Goal: Transaction & Acquisition: Purchase product/service

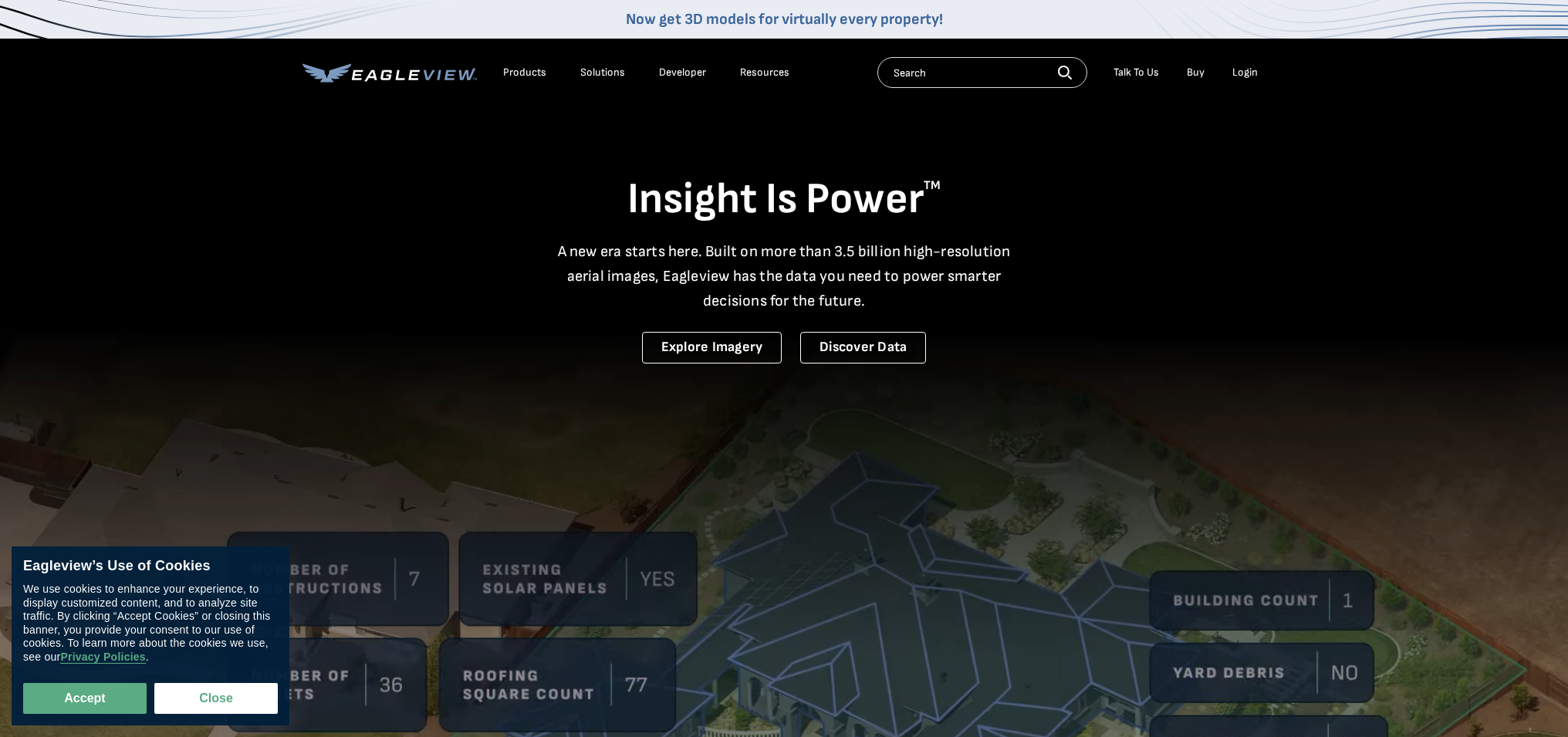
click at [1229, 71] on li "Login" at bounding box center [1244, 72] width 41 height 23
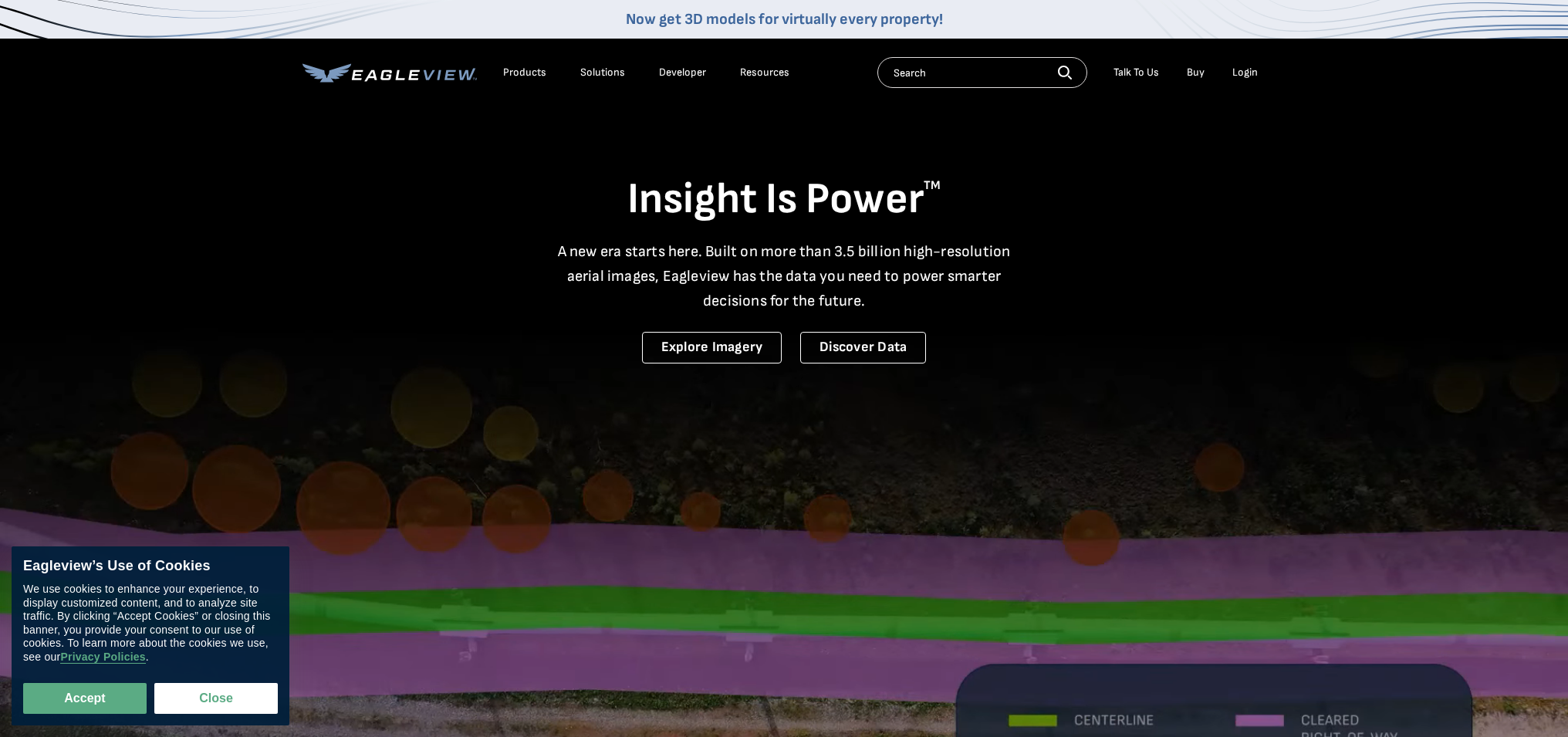
click at [1238, 73] on div "Login" at bounding box center [1245, 72] width 26 height 14
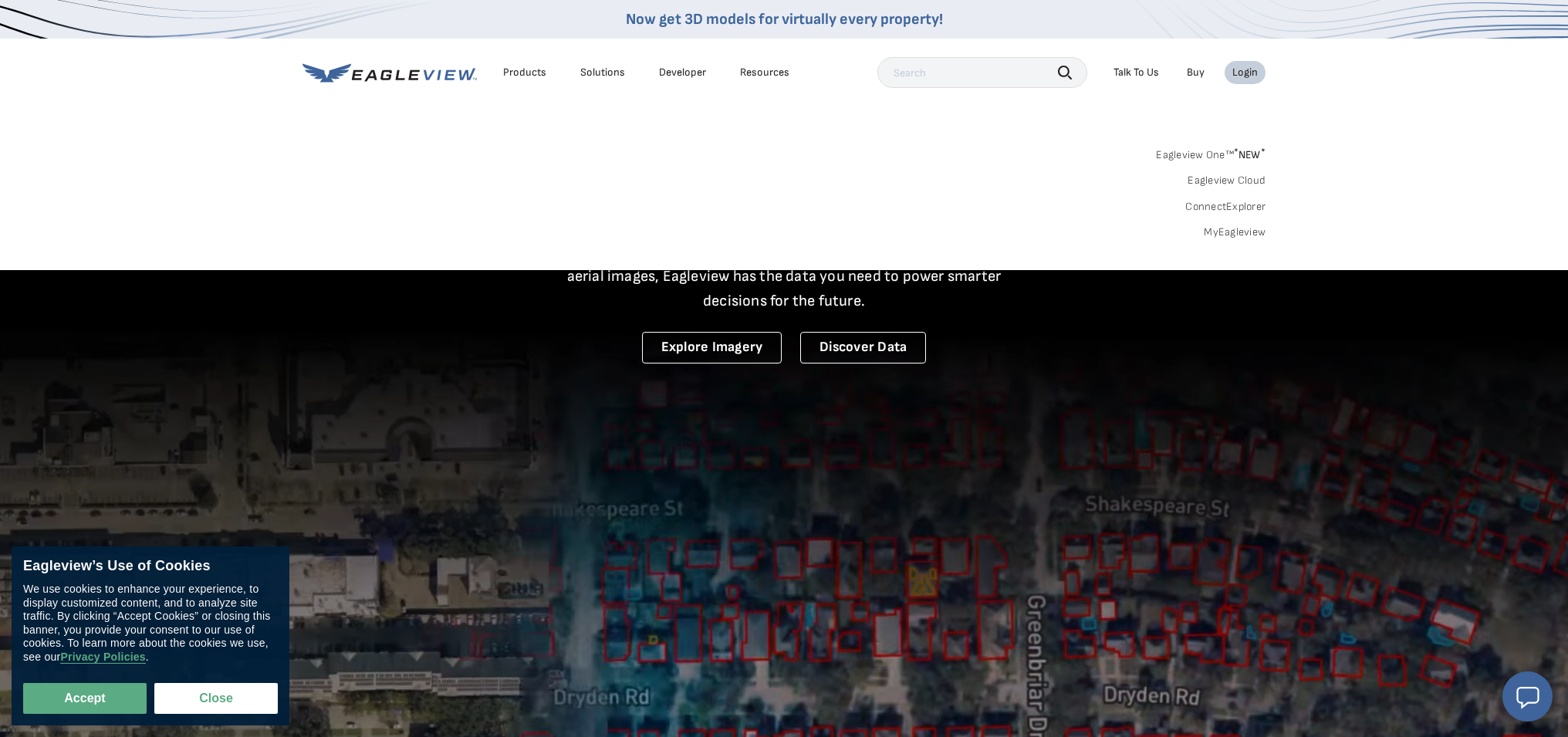
click at [1254, 72] on div "Login" at bounding box center [1245, 72] width 26 height 14
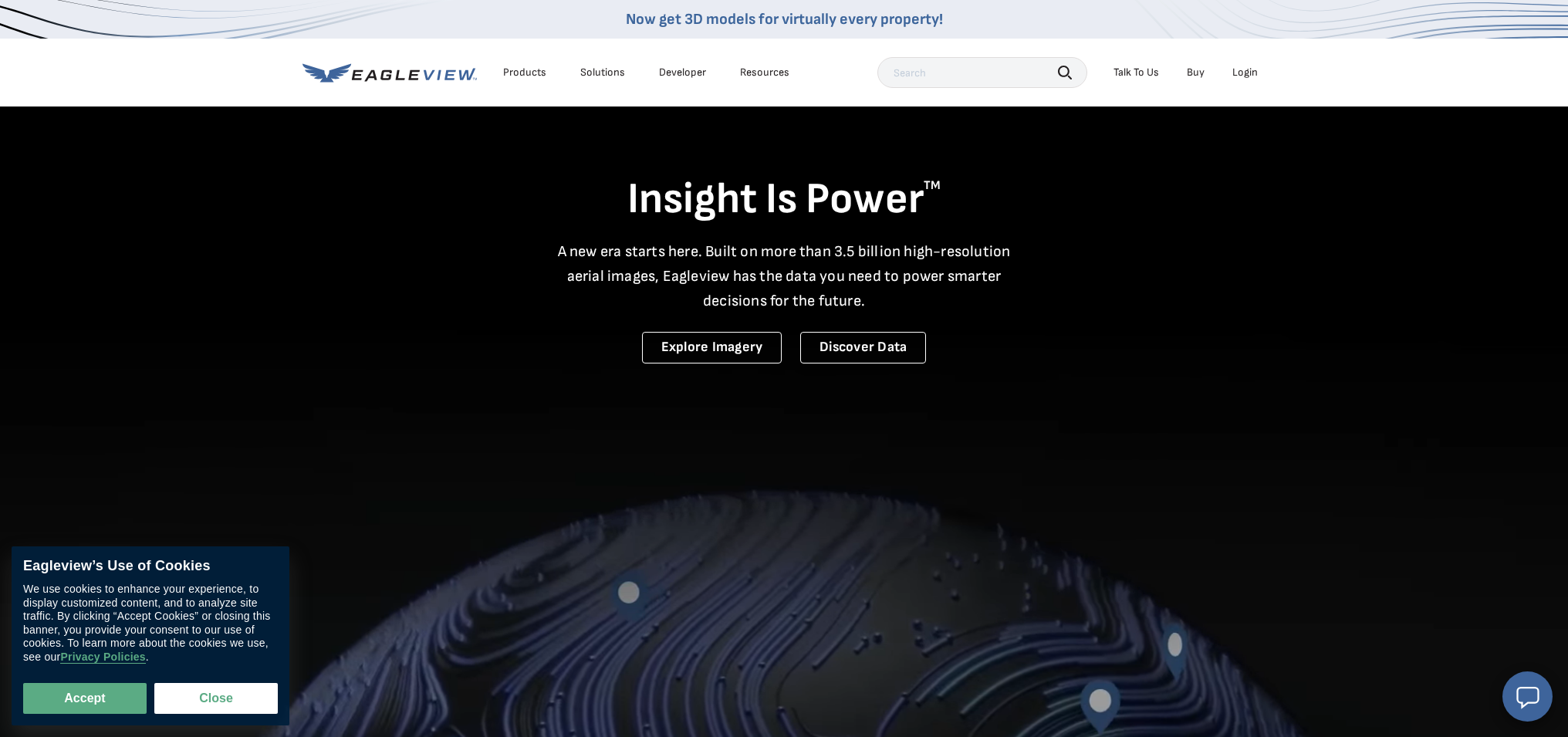
click at [1254, 72] on div "Login" at bounding box center [1245, 72] width 26 height 14
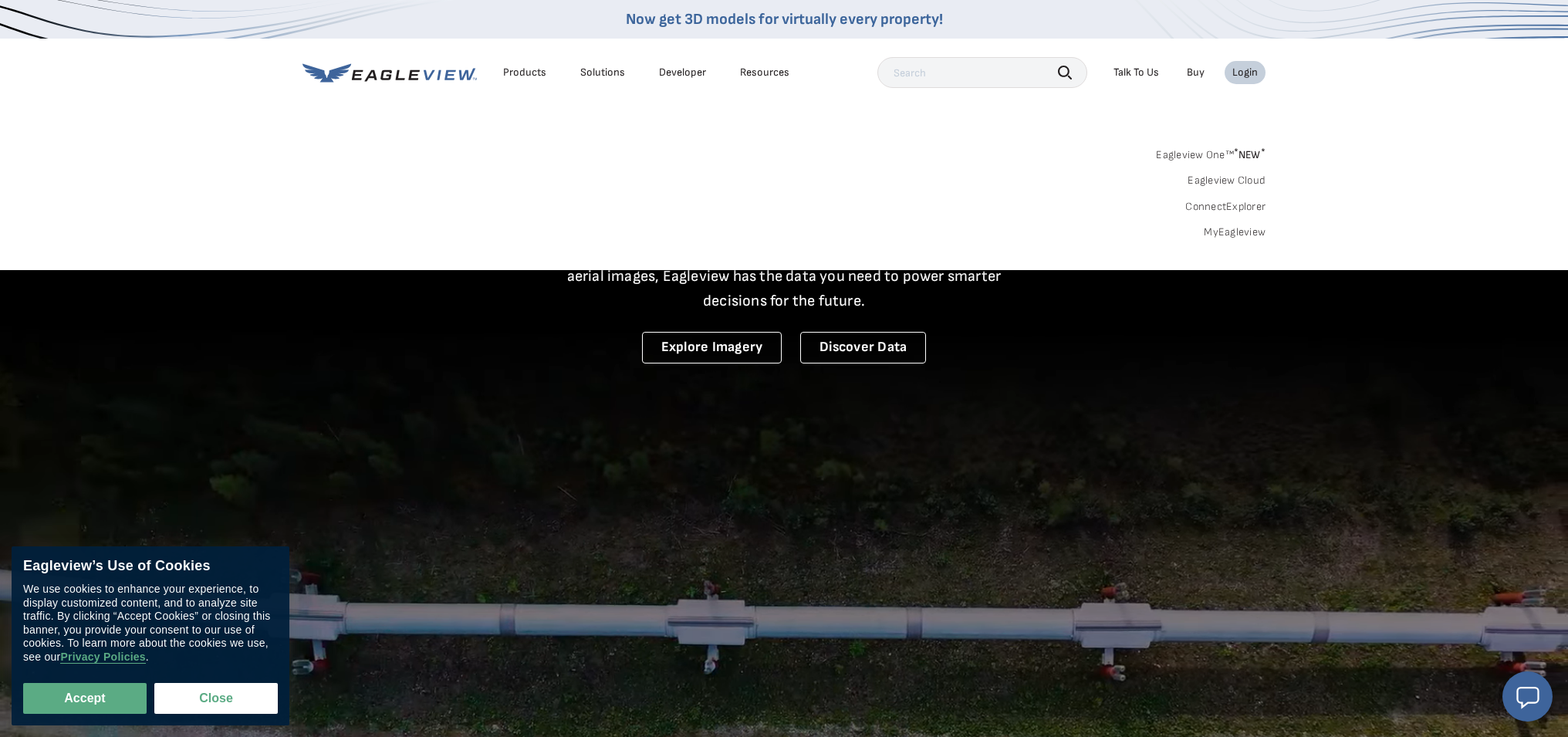
click at [1210, 152] on link "Eagleview One™ * NEW *" at bounding box center [1211, 152] width 110 height 17
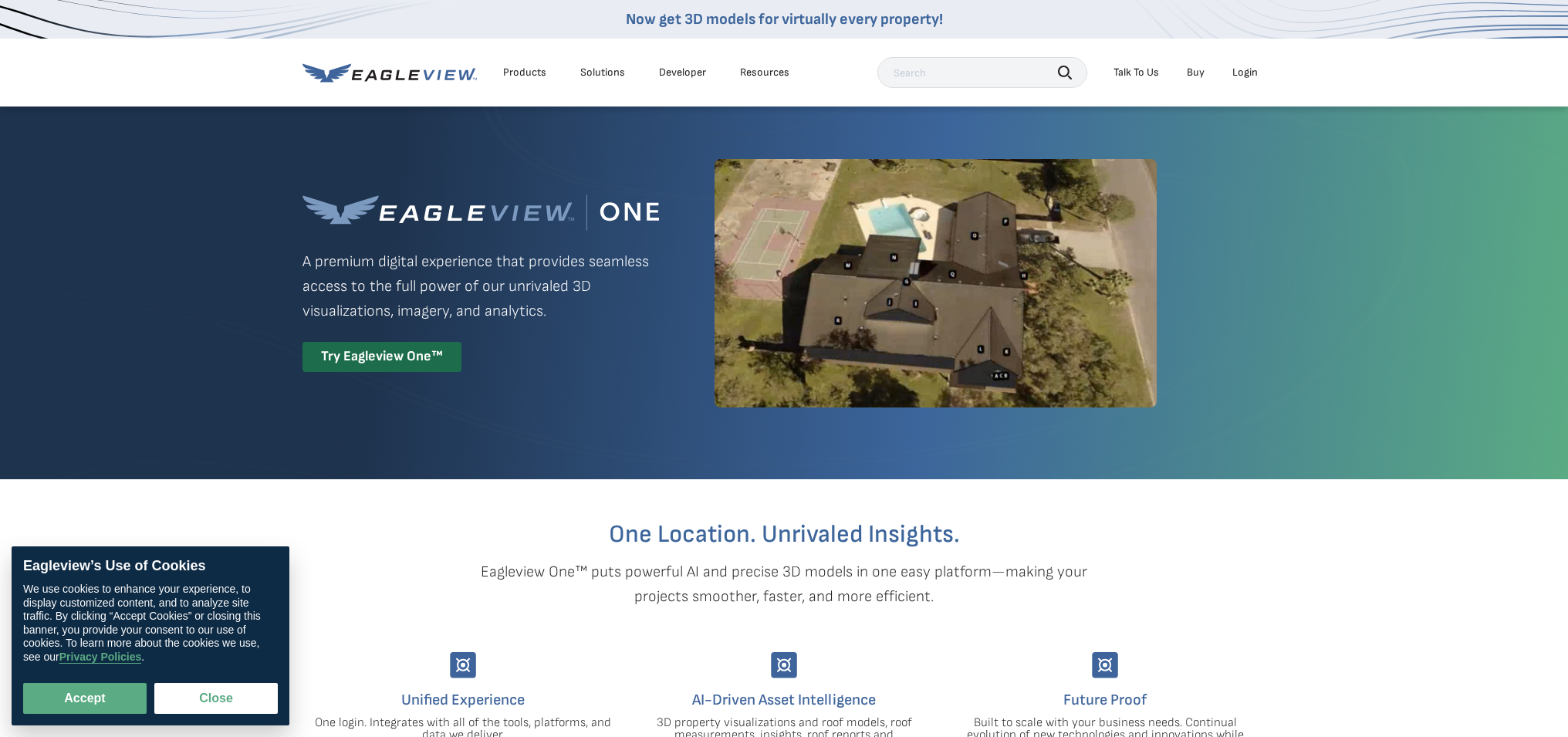
click at [1252, 72] on div "Login" at bounding box center [1245, 72] width 26 height 14
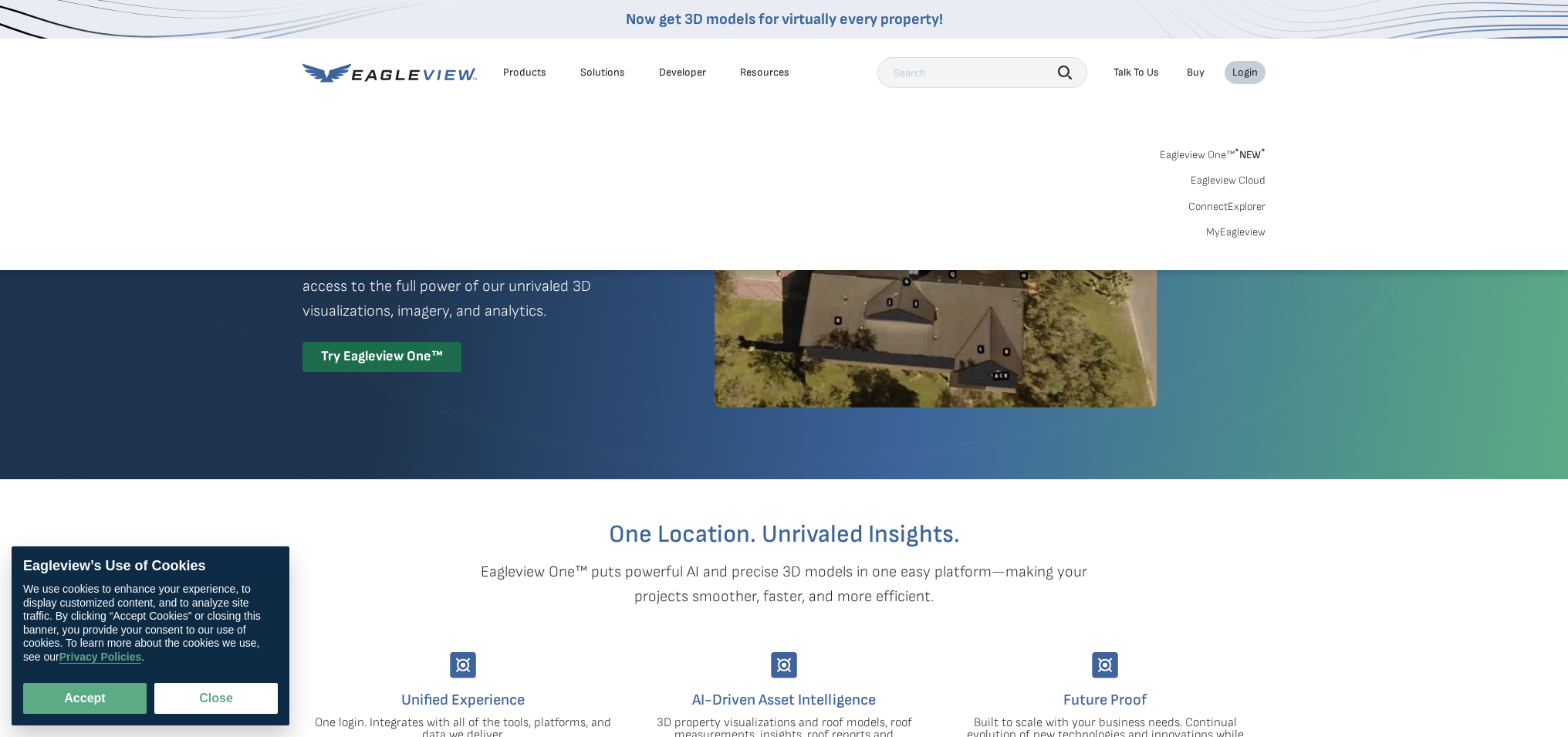
click at [1231, 230] on link "MyEagleview" at bounding box center [1235, 232] width 59 height 14
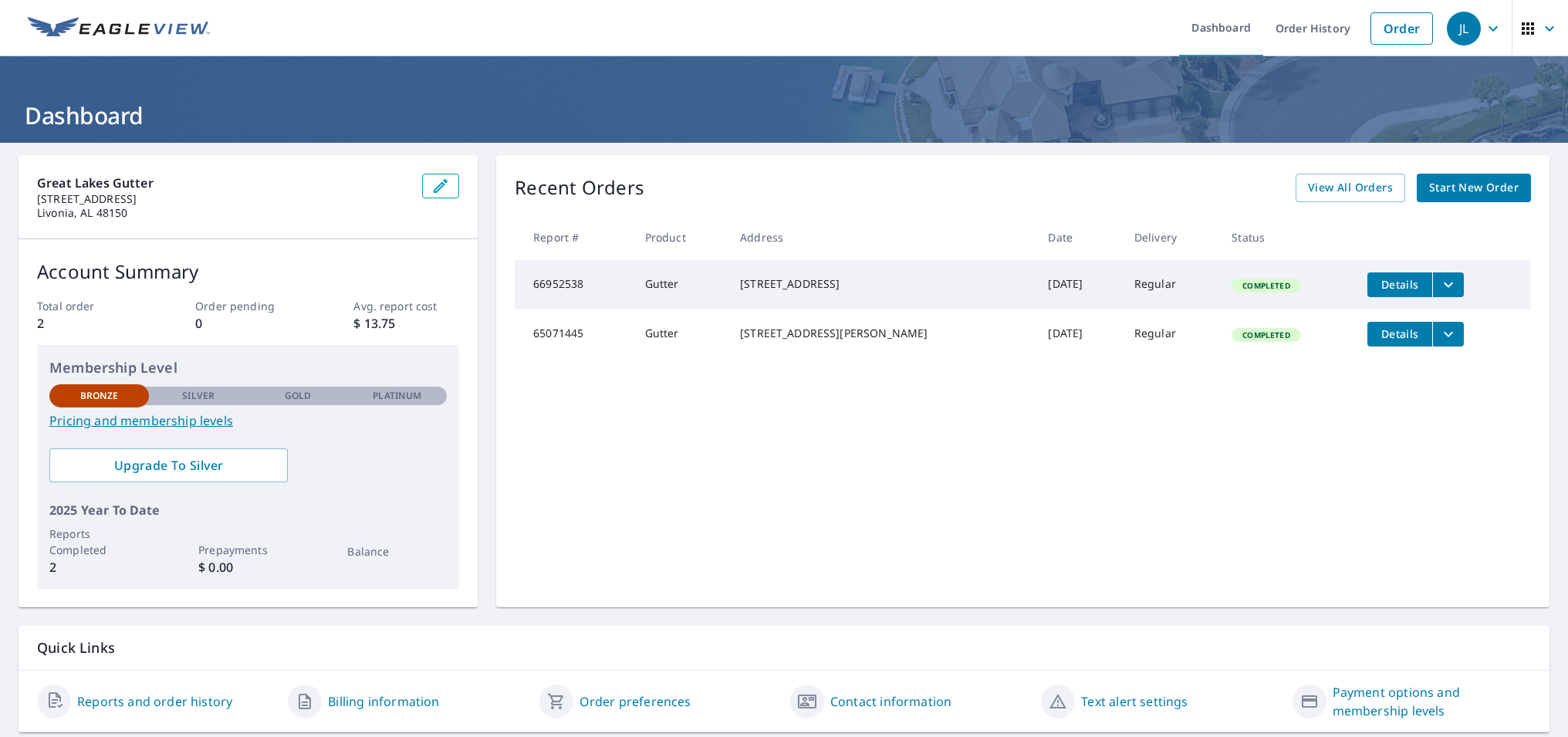
click at [1473, 187] on span "Start New Order" at bounding box center [1474, 187] width 90 height 19
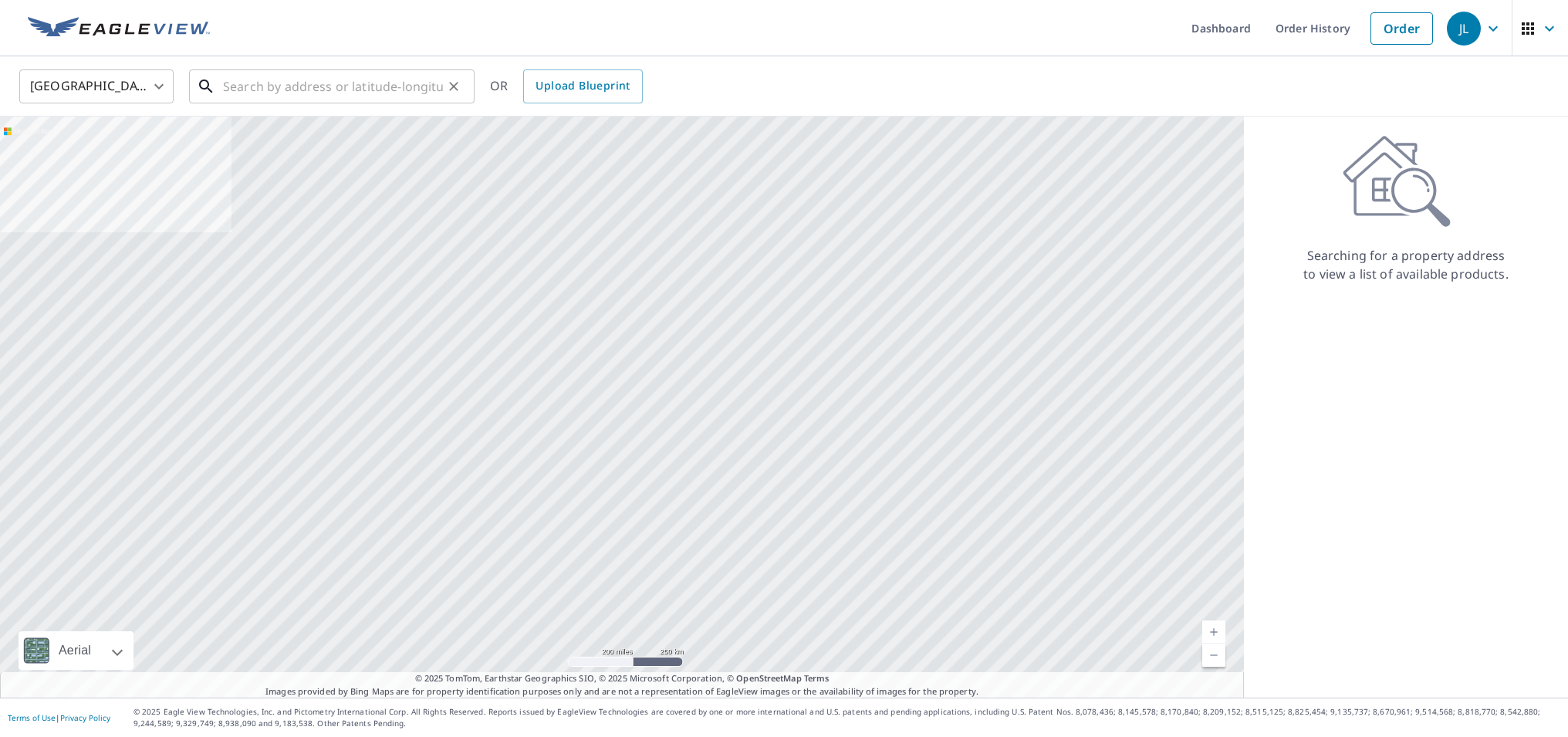
click at [367, 88] on input "text" at bounding box center [333, 87] width 220 height 43
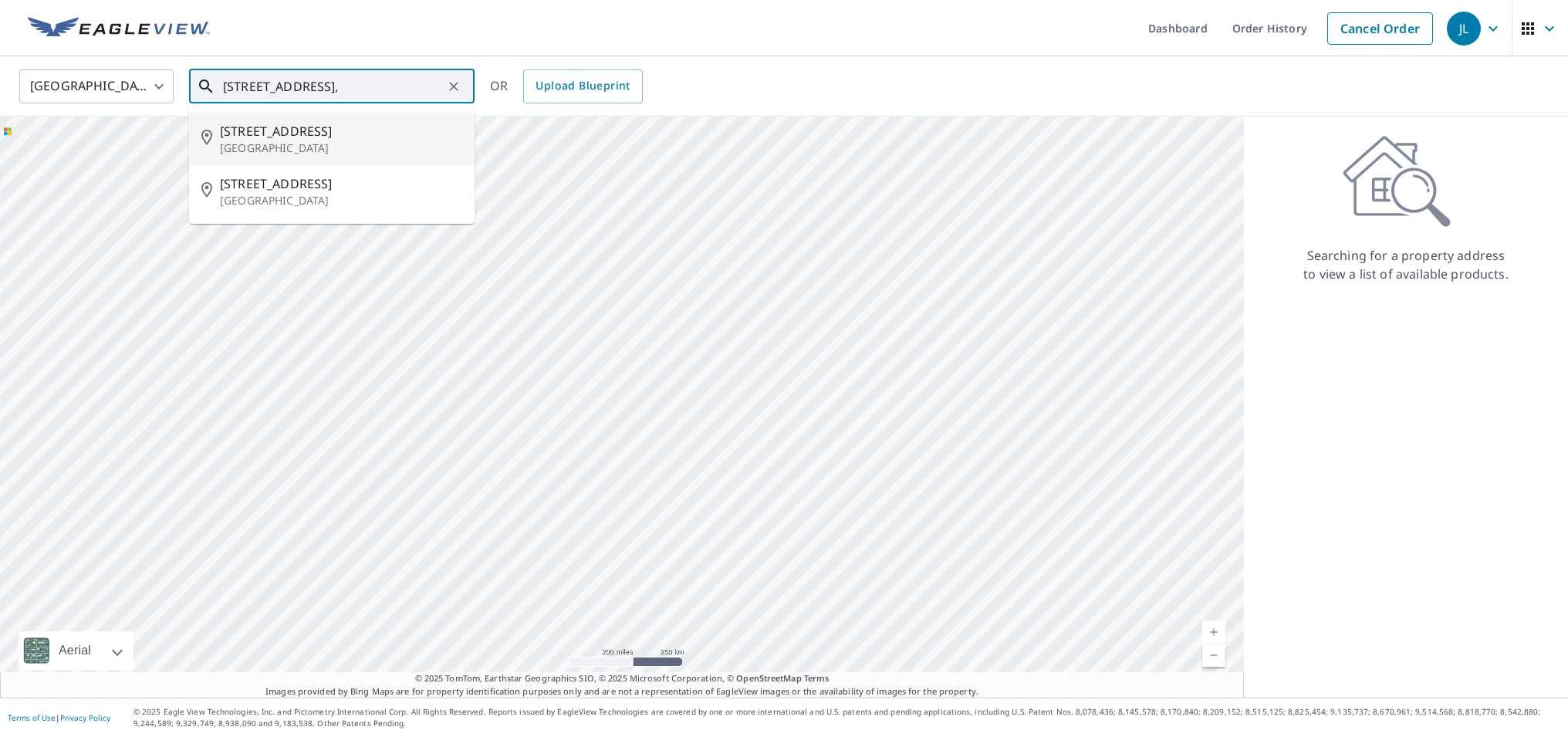
click at [286, 134] on span "4101 E Joy Rd" at bounding box center [340, 131] width 242 height 18
type input "4101 E Joy Rd Ann Arbor, MI 48105"
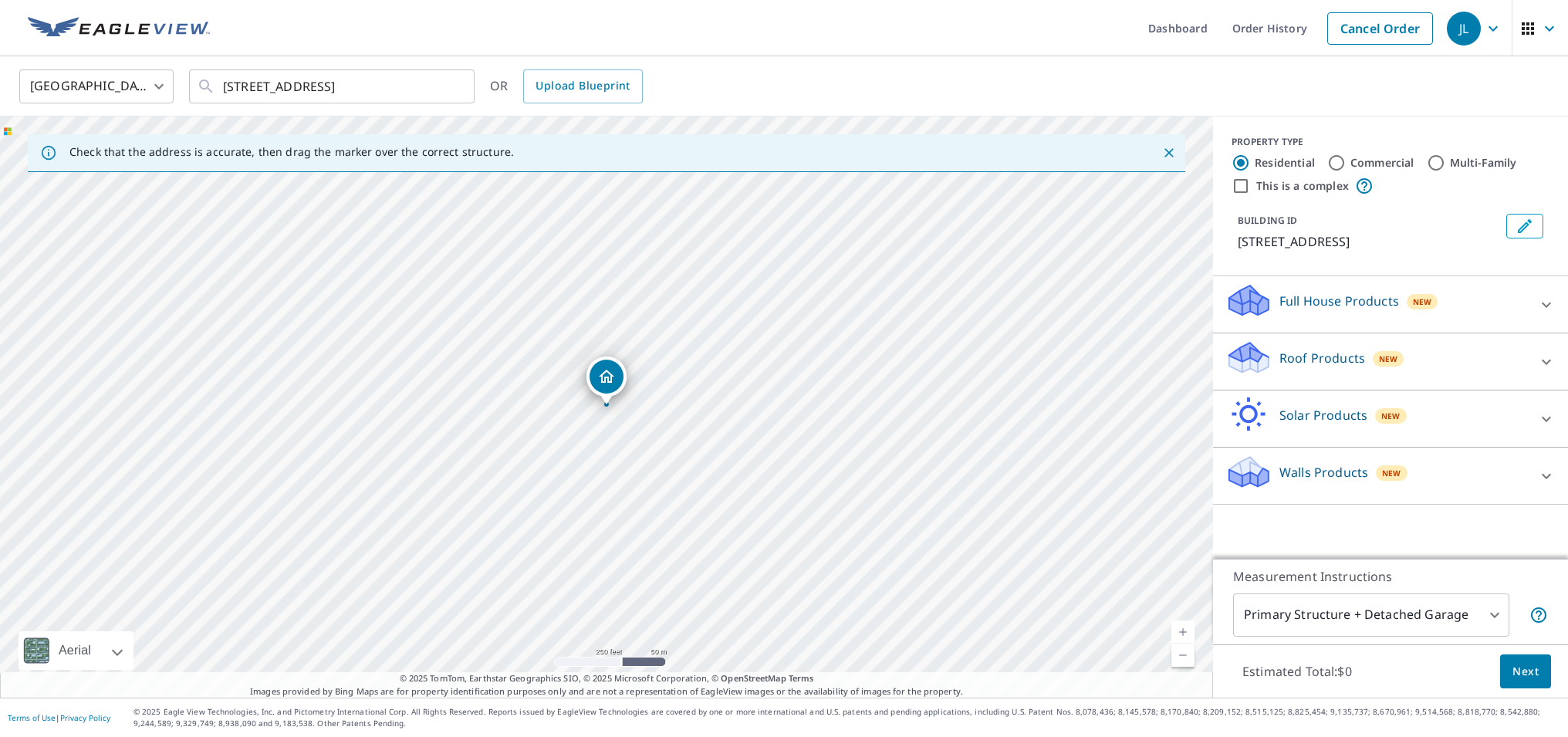
click at [1554, 367] on icon at bounding box center [1546, 362] width 18 height 18
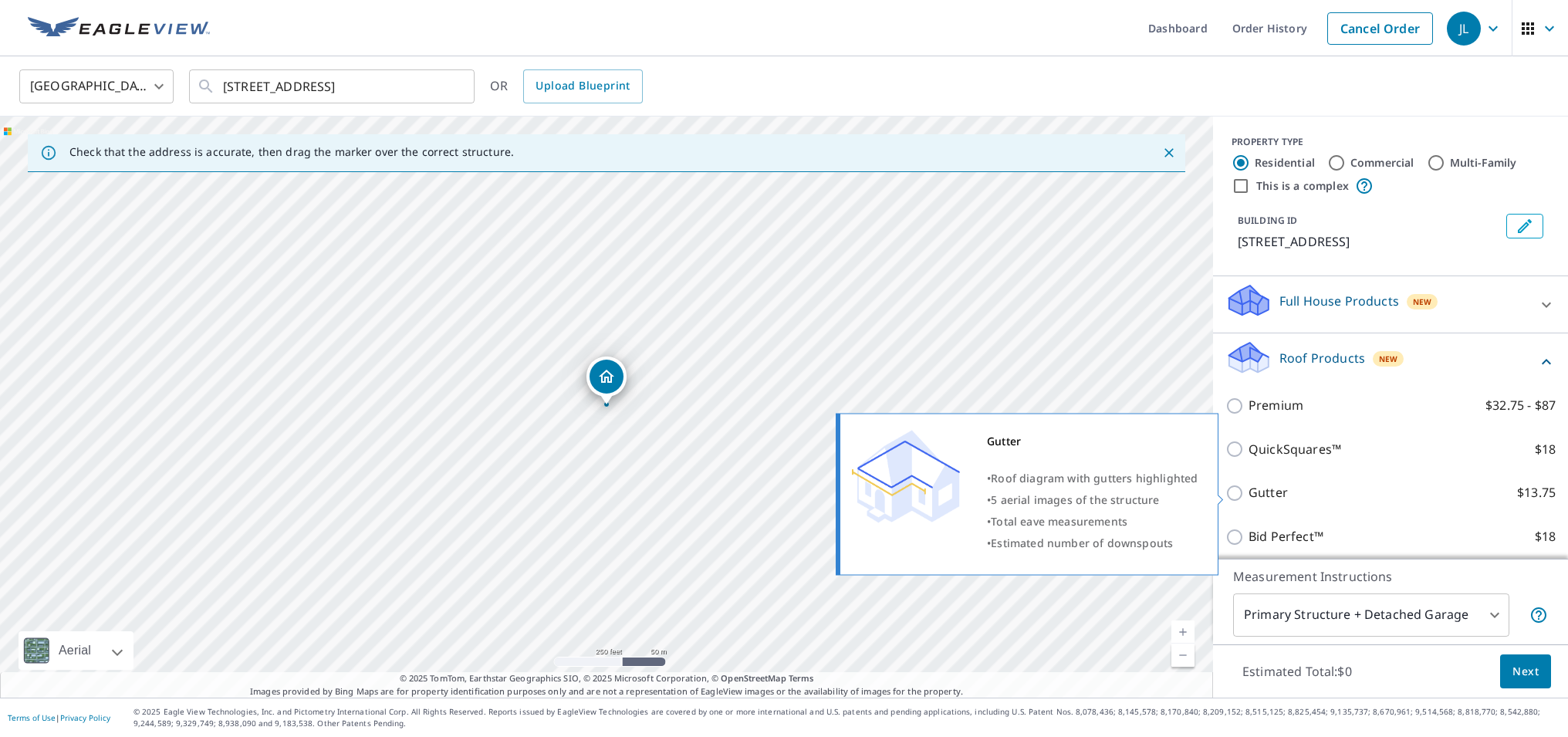
click at [1239, 492] on input "Gutter $13.75" at bounding box center [1237, 493] width 23 height 18
checkbox input "true"
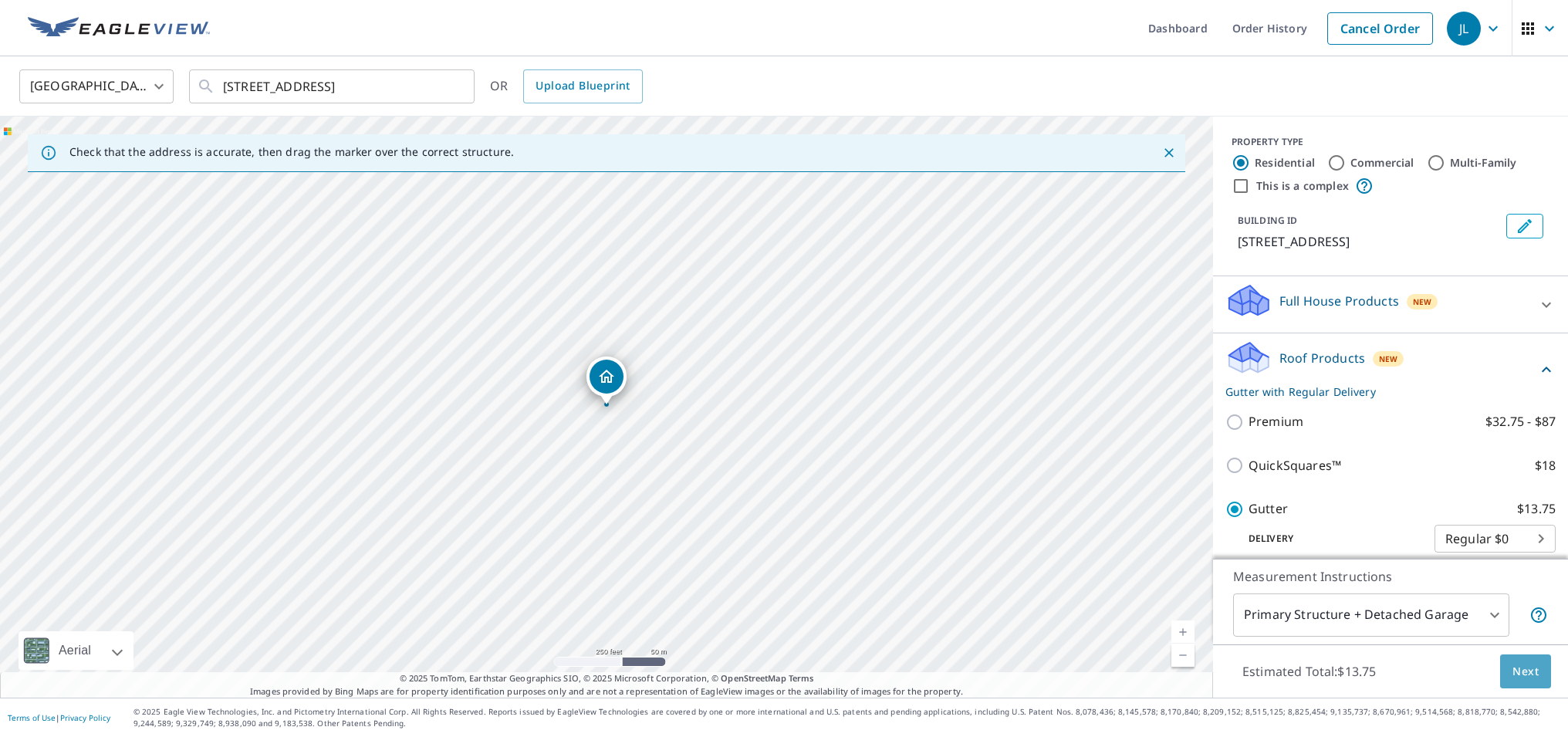
click at [1542, 679] on button "Next" at bounding box center [1526, 672] width 51 height 35
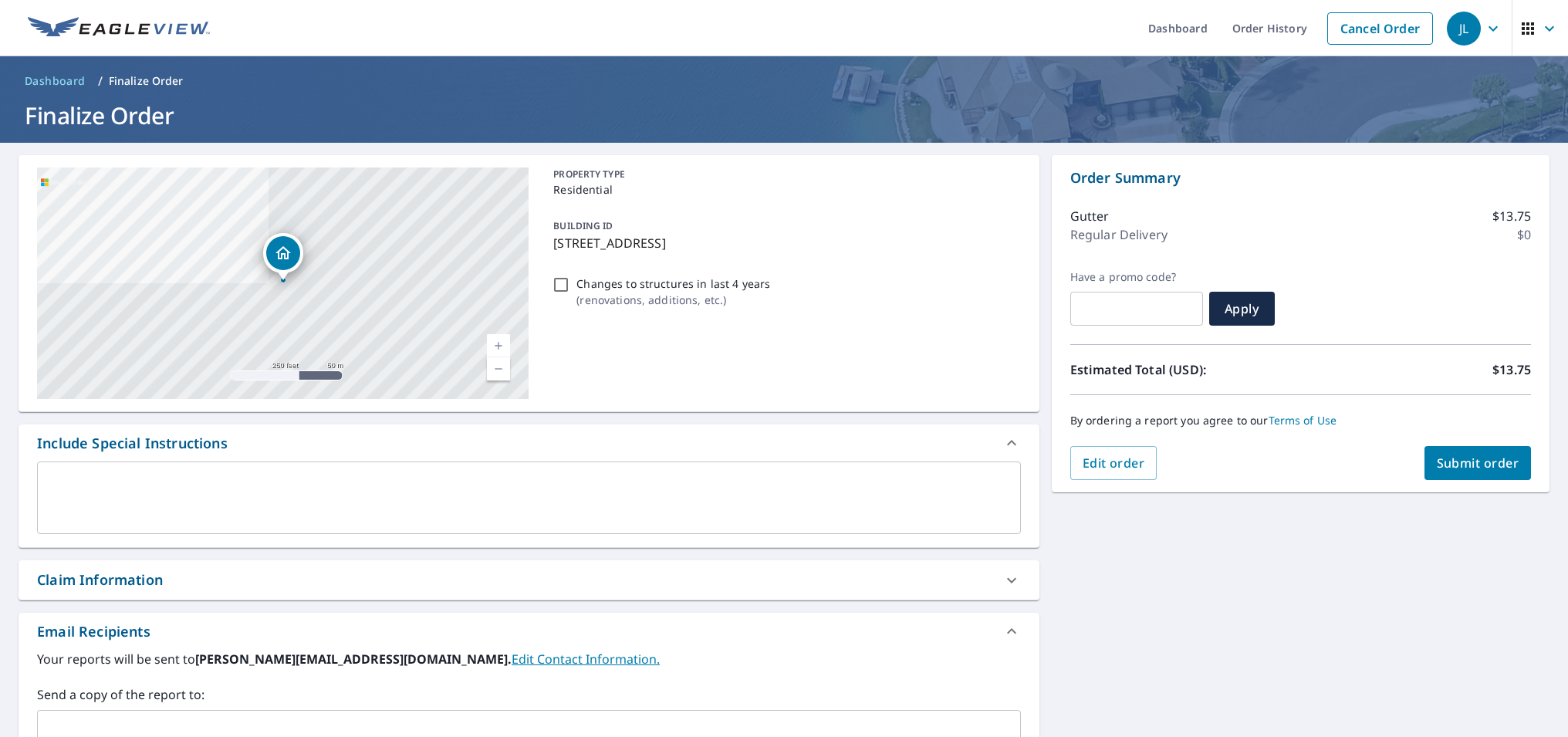
click at [561, 282] on input "Changes to structures in last 4 years ( renovations, additions, etc. )" at bounding box center [561, 284] width 18 height 18
checkbox input "true"
click at [1481, 465] on span "Submit order" at bounding box center [1478, 462] width 82 height 17
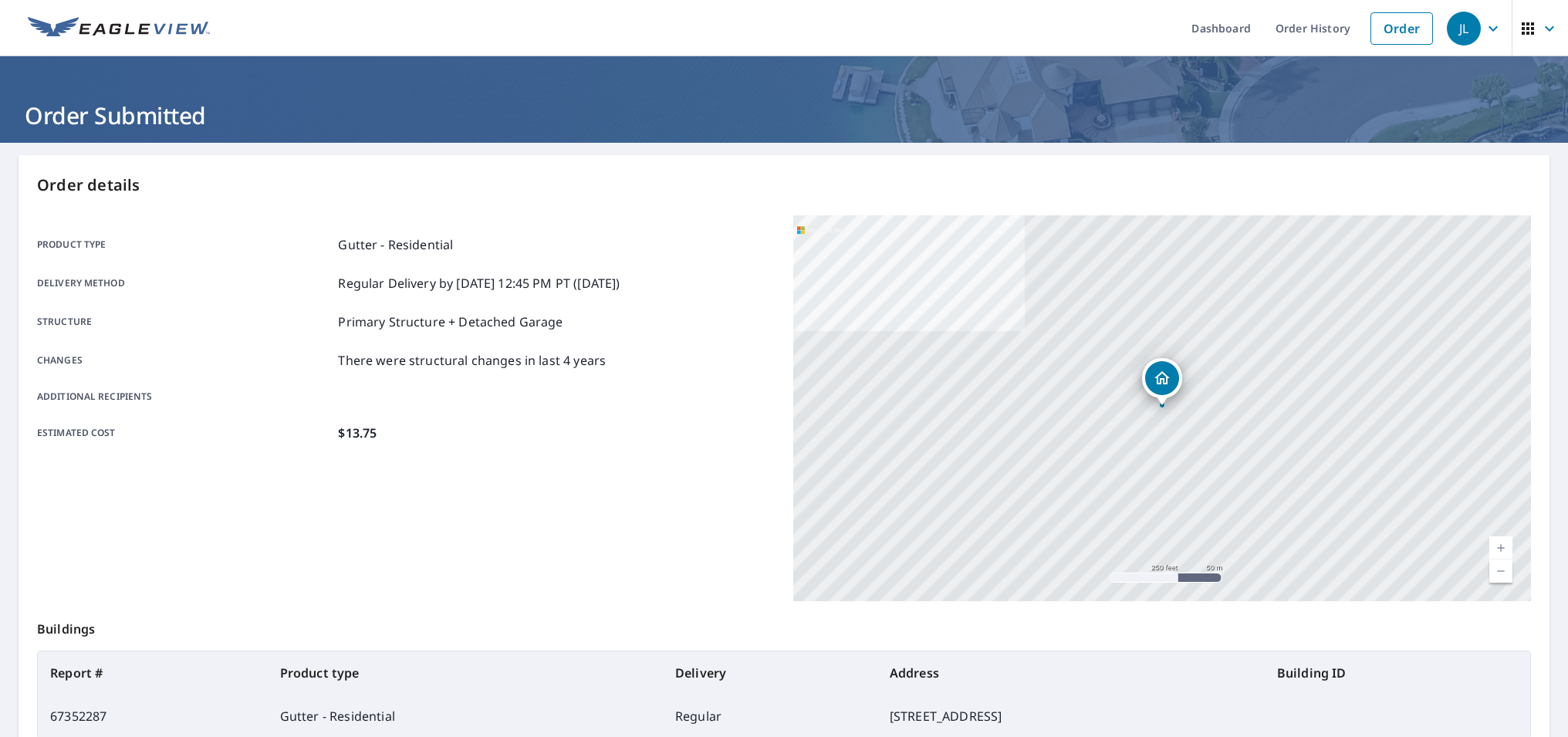
scroll to position [171, 0]
